Goal: Ask a question

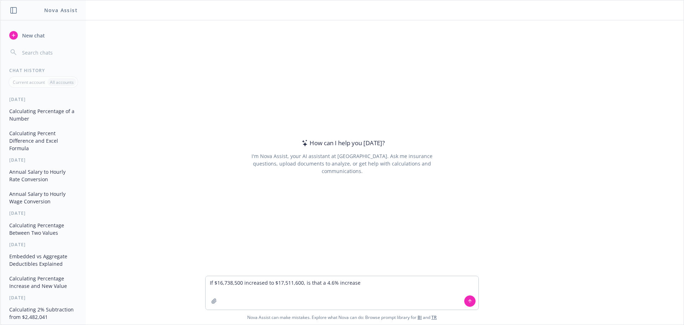
type textarea "If $16,738,500 increased to $17,511,600, is that a 4.6% increase?"
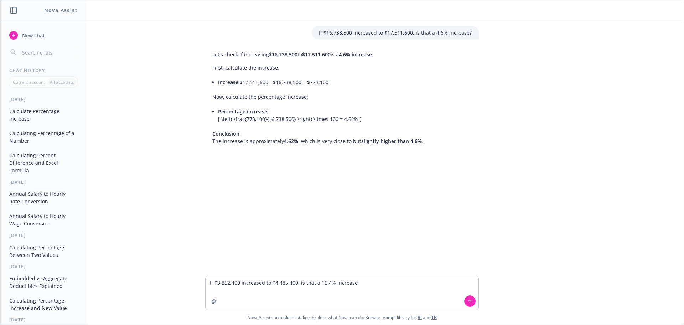
type textarea "If $3,852,400 increased to $4,485,400, is that a 16.4% increase?"
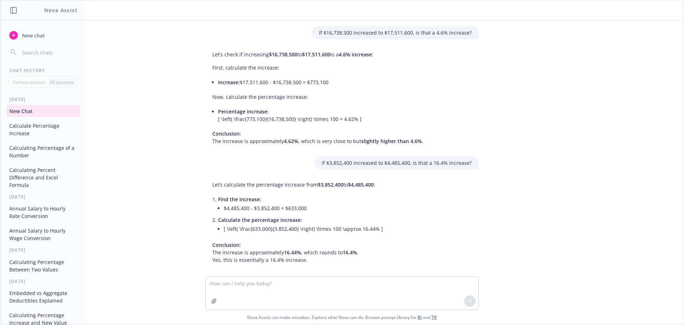
scroll to position [7, 0]
